Goal: Entertainment & Leisure: Consume media (video, audio)

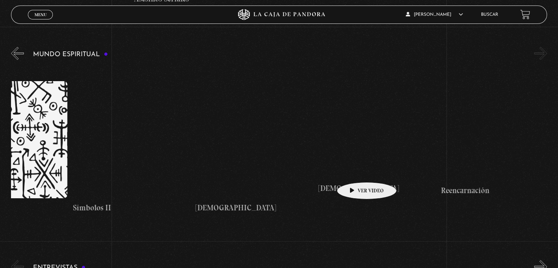
scroll to position [2581, 0]
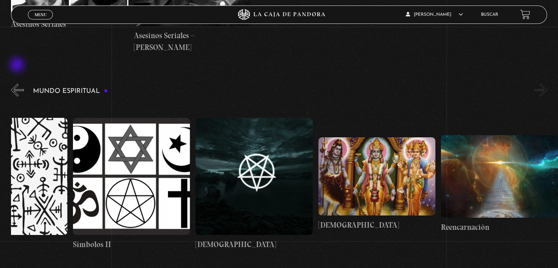
click at [17, 84] on button "«" at bounding box center [17, 90] width 13 height 13
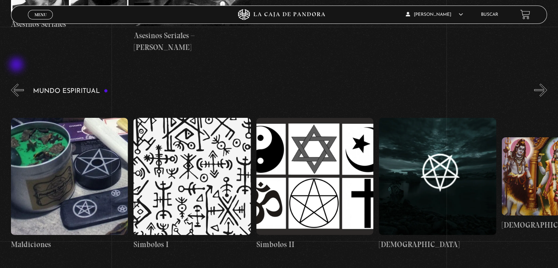
click at [17, 84] on button "«" at bounding box center [17, 90] width 13 height 13
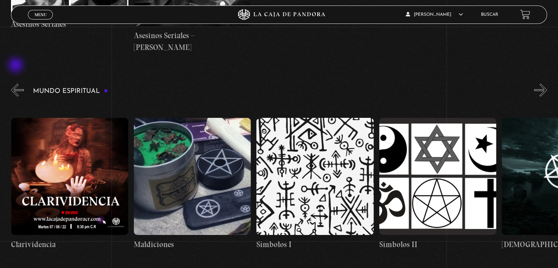
click at [17, 84] on button "«" at bounding box center [17, 90] width 13 height 13
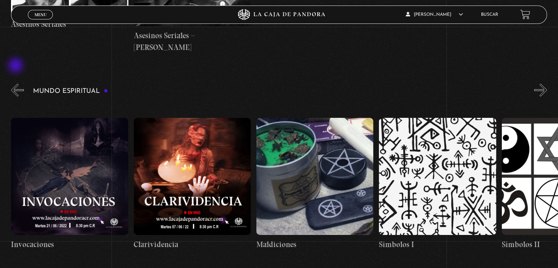
click at [17, 84] on button "«" at bounding box center [17, 90] width 13 height 13
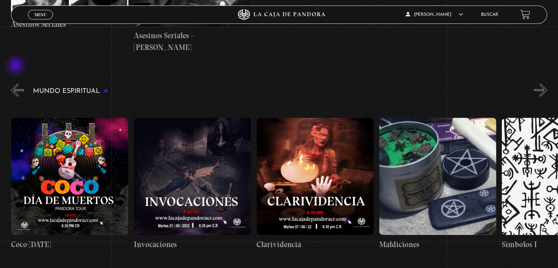
click at [17, 84] on button "«" at bounding box center [17, 90] width 13 height 13
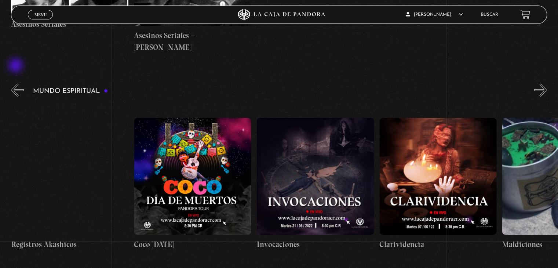
click at [17, 84] on button "«" at bounding box center [17, 90] width 13 height 13
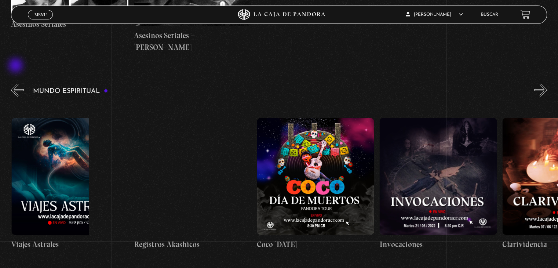
click at [17, 84] on button "«" at bounding box center [17, 90] width 13 height 13
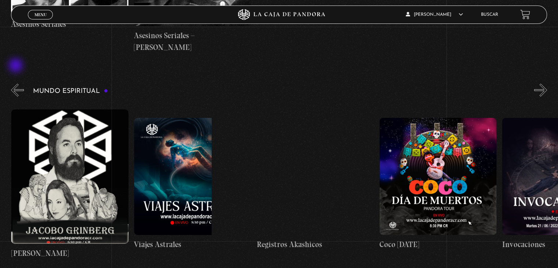
click at [17, 84] on button "«" at bounding box center [17, 90] width 13 height 13
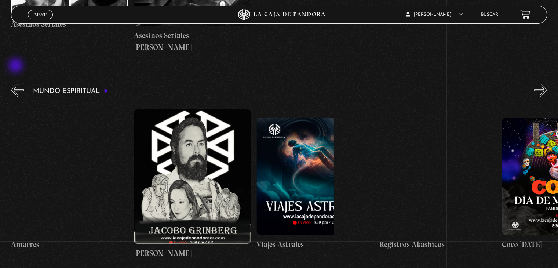
click at [17, 84] on button "«" at bounding box center [17, 90] width 13 height 13
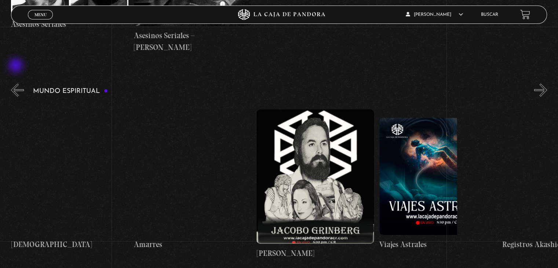
click at [17, 84] on button "«" at bounding box center [17, 90] width 13 height 13
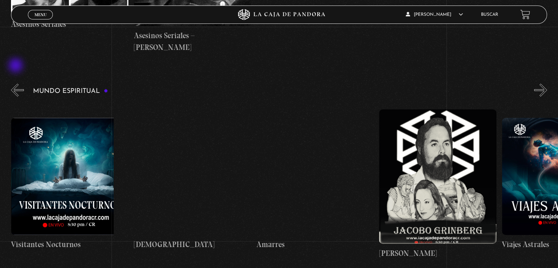
click at [17, 84] on button "«" at bounding box center [17, 90] width 13 height 13
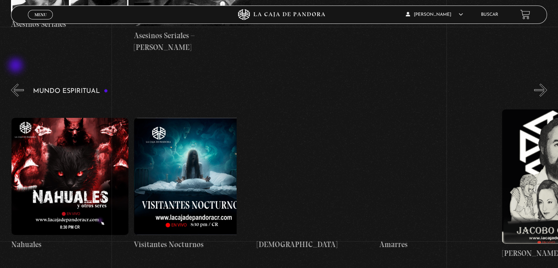
click at [17, 84] on button "«" at bounding box center [17, 90] width 13 height 13
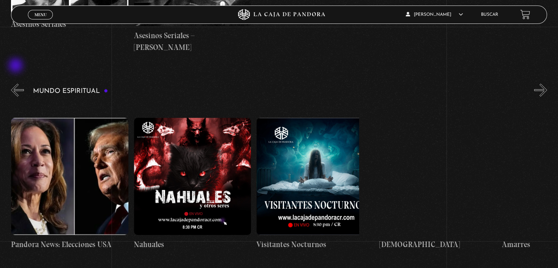
click at [17, 84] on button "«" at bounding box center [17, 90] width 13 height 13
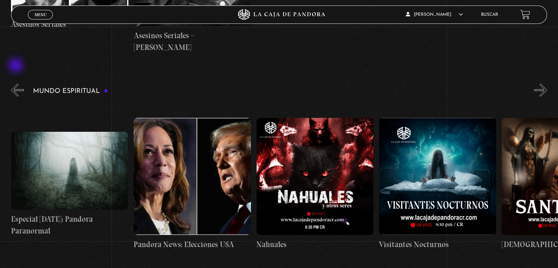
scroll to position [0, 368]
click at [17, 84] on button "«" at bounding box center [17, 90] width 13 height 13
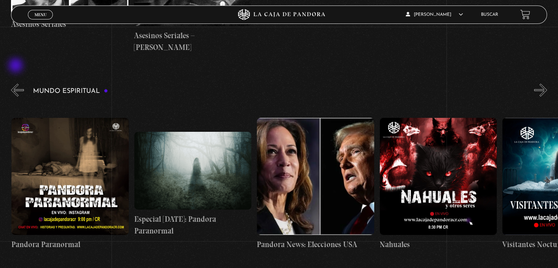
click at [17, 84] on button "«" at bounding box center [17, 90] width 13 height 13
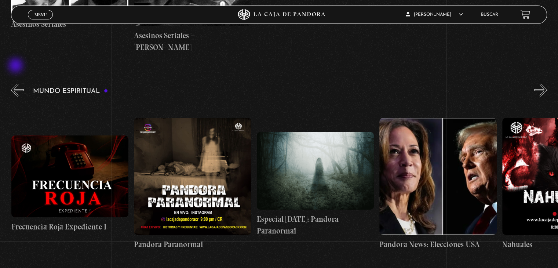
click at [17, 84] on button "«" at bounding box center [17, 90] width 13 height 13
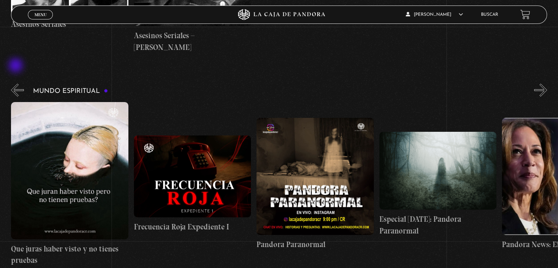
scroll to position [0, 0]
click at [17, 84] on button "«" at bounding box center [17, 90] width 13 height 13
click at [74, 128] on figure at bounding box center [69, 170] width 117 height 137
click at [69, 168] on figure at bounding box center [69, 170] width 117 height 137
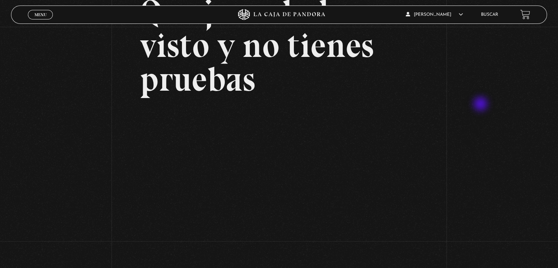
scroll to position [110, 0]
